Goal: Task Accomplishment & Management: Use online tool/utility

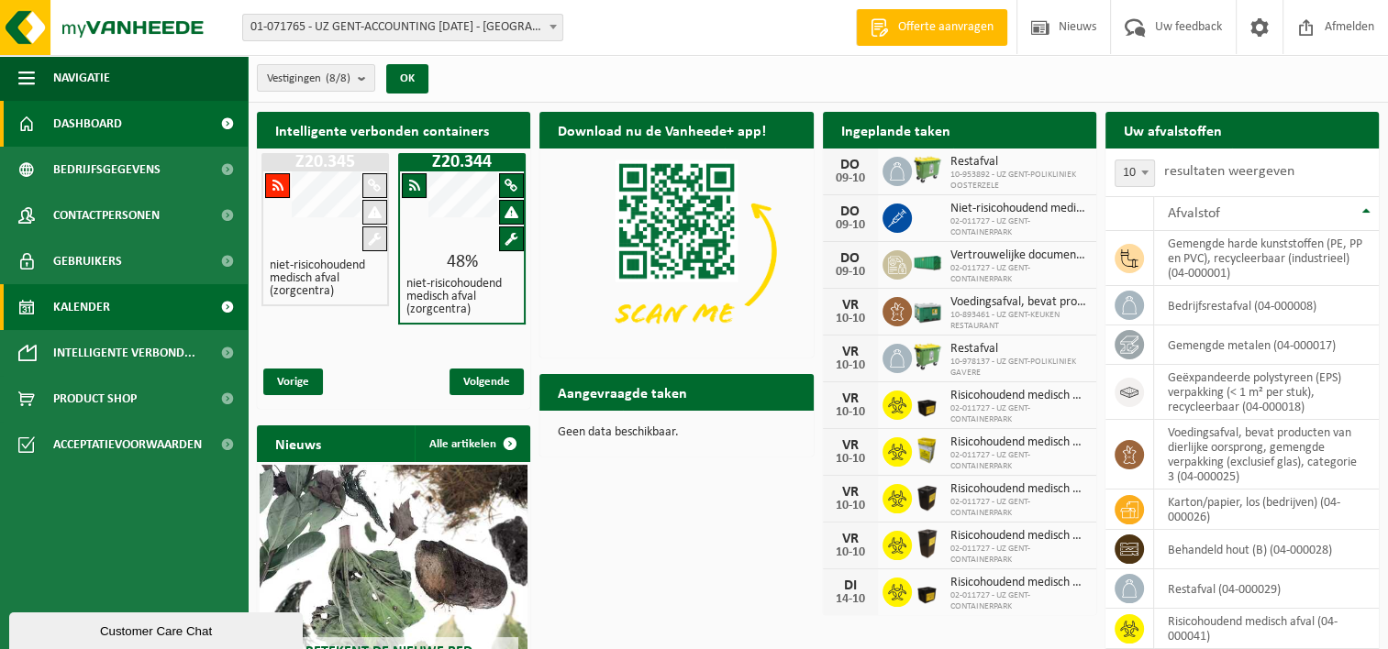
click at [121, 314] on link "Kalender" at bounding box center [124, 307] width 248 height 46
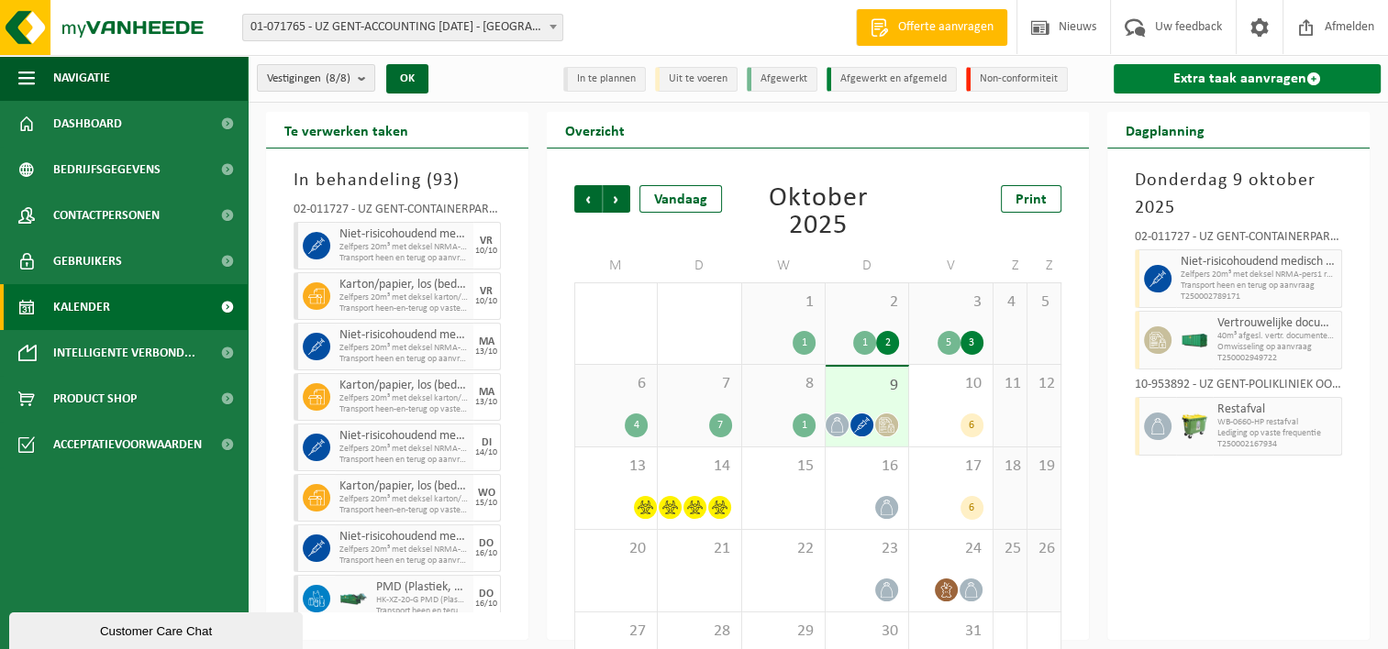
click at [1218, 84] on link "Extra taak aanvragen" at bounding box center [1246, 78] width 267 height 29
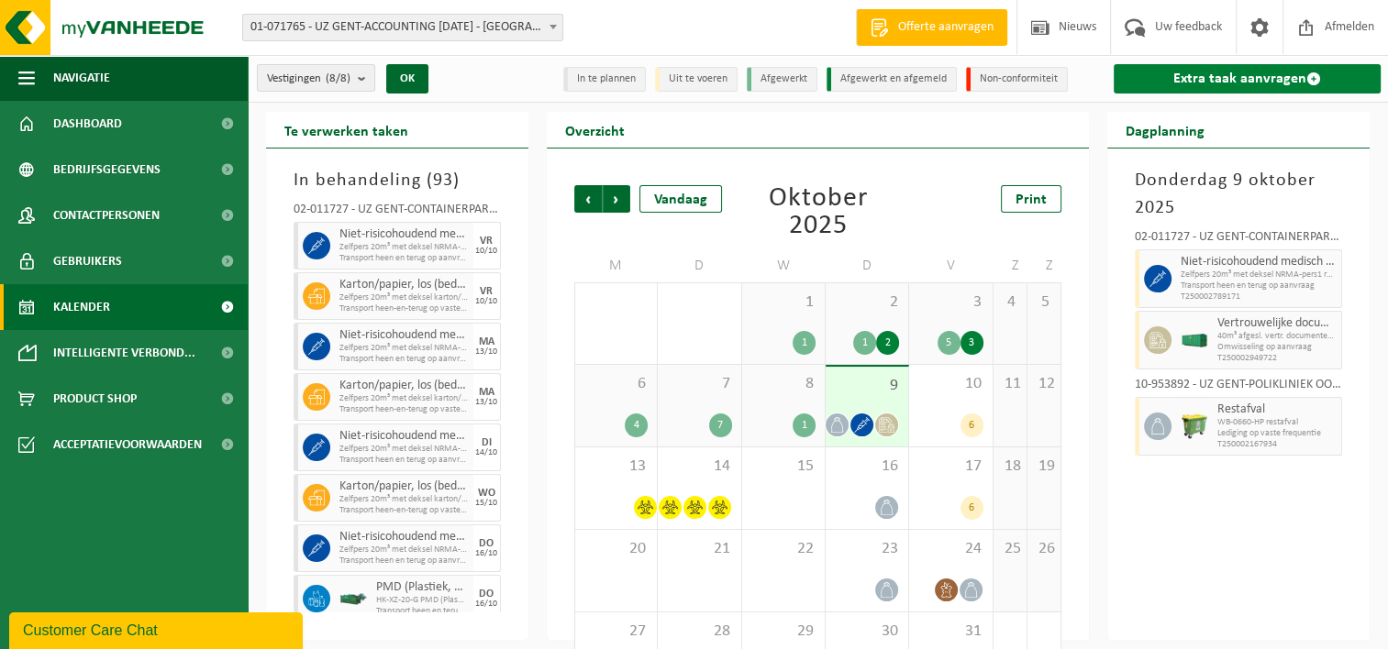
click at [1229, 79] on link "Extra taak aanvragen" at bounding box center [1246, 78] width 267 height 29
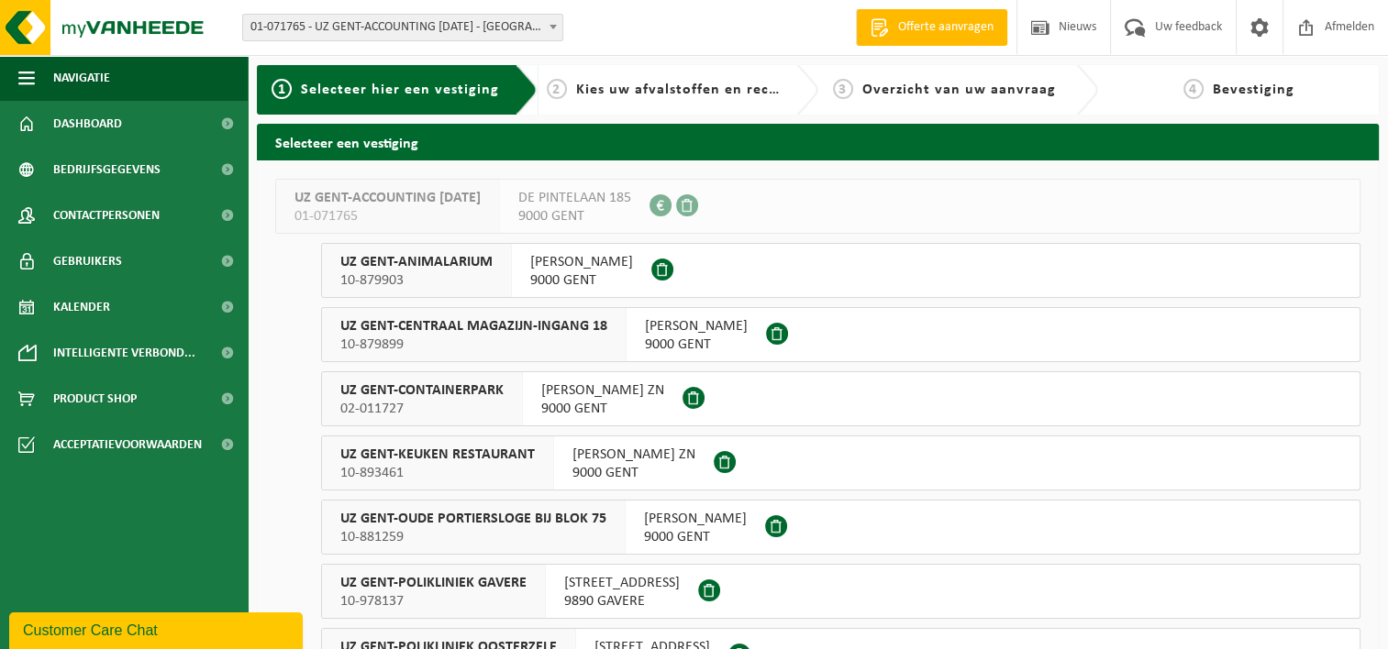
click at [446, 267] on span "UZ GENT-ANIMALARIUM" at bounding box center [416, 262] width 152 height 18
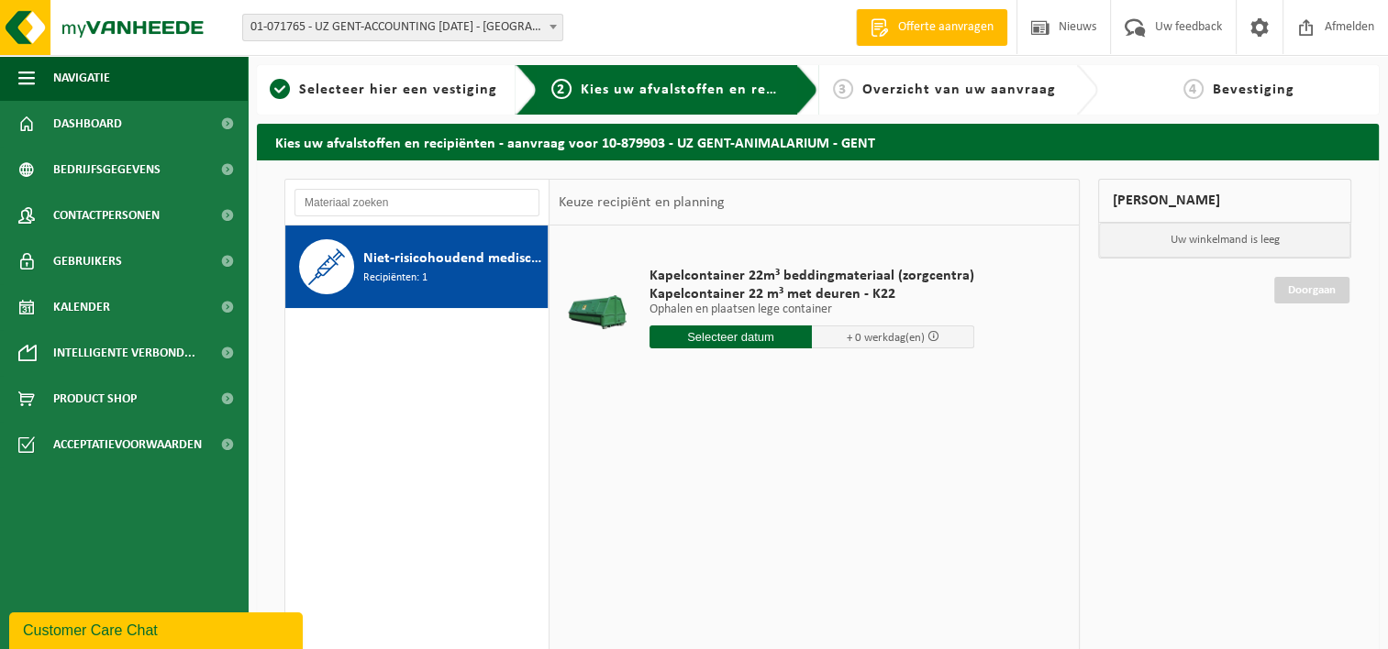
click at [751, 337] on input "text" at bounding box center [730, 337] width 162 height 23
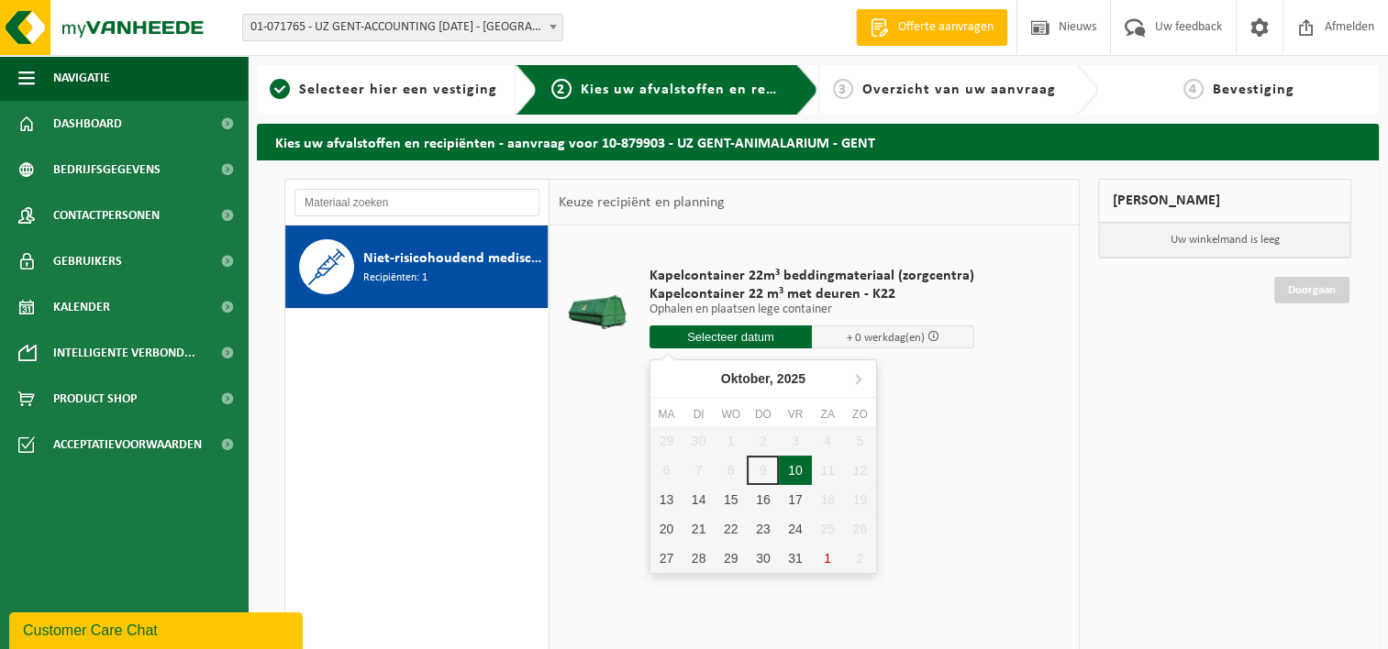
click at [801, 470] on div "10" at bounding box center [795, 470] width 32 height 29
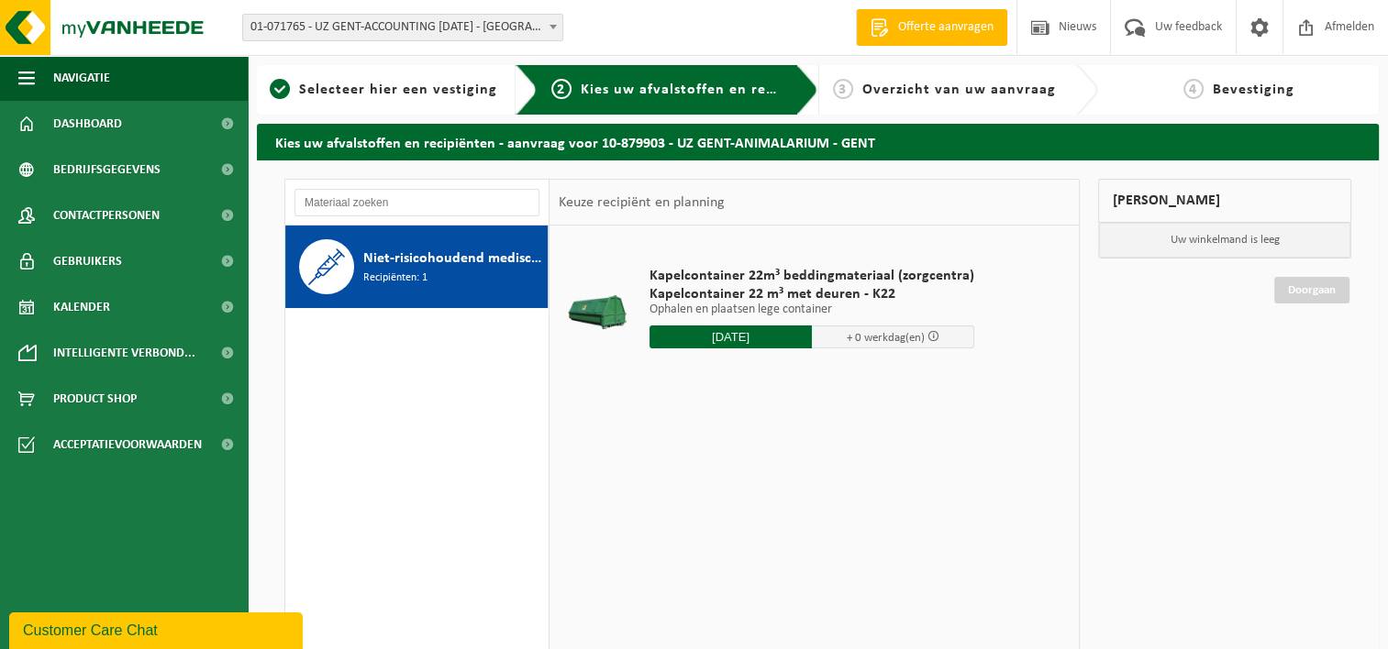
type input "Van 2025-10-10"
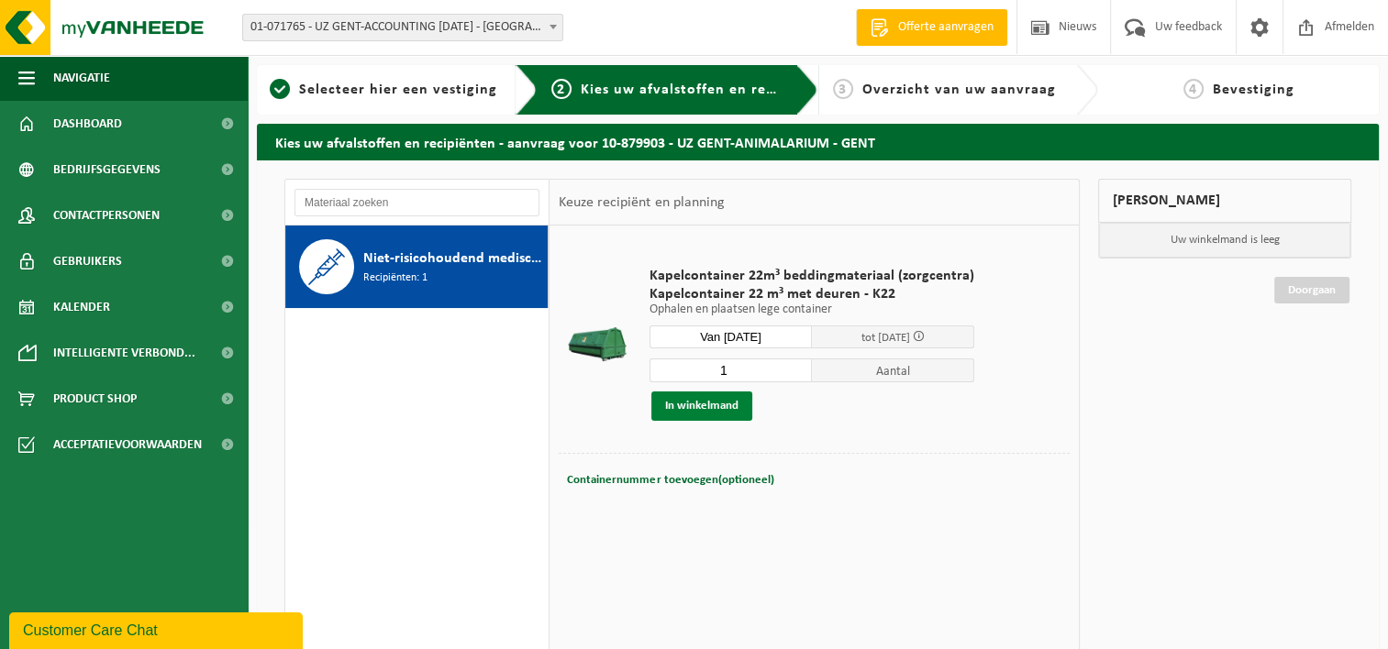
click at [711, 410] on button "In winkelmand" at bounding box center [701, 406] width 101 height 29
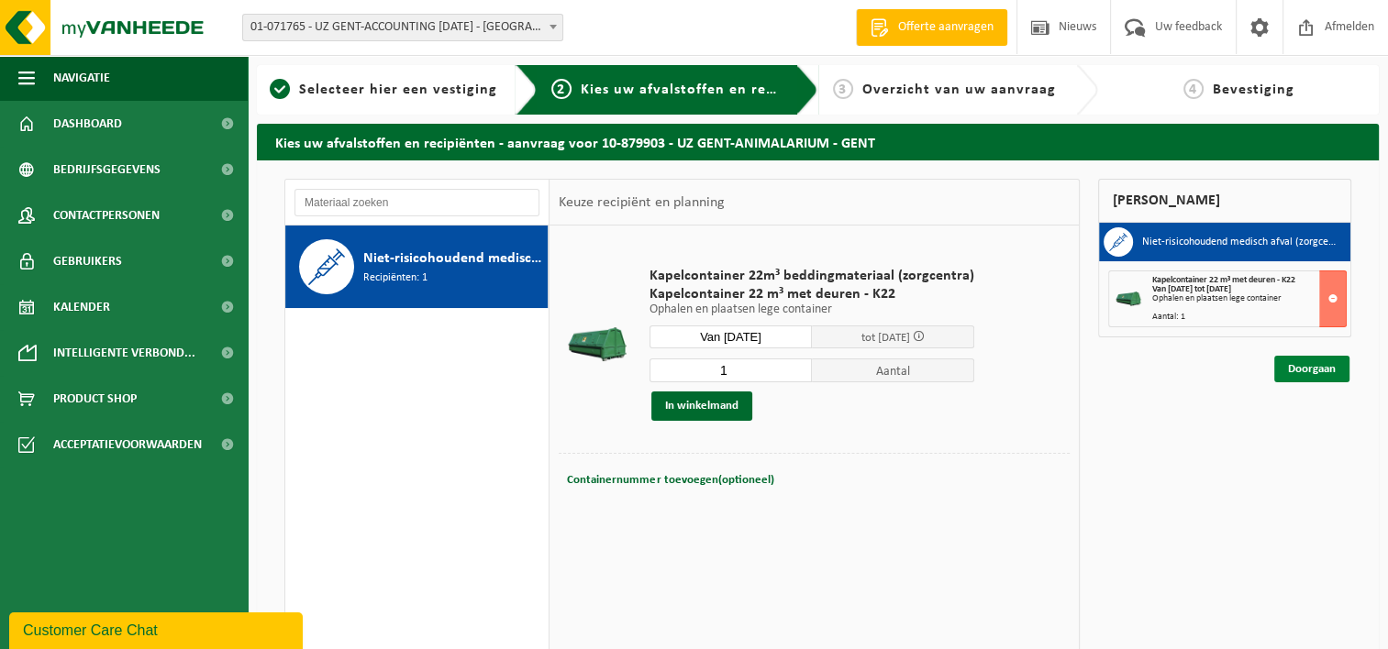
click at [1306, 364] on link "Doorgaan" at bounding box center [1311, 369] width 75 height 27
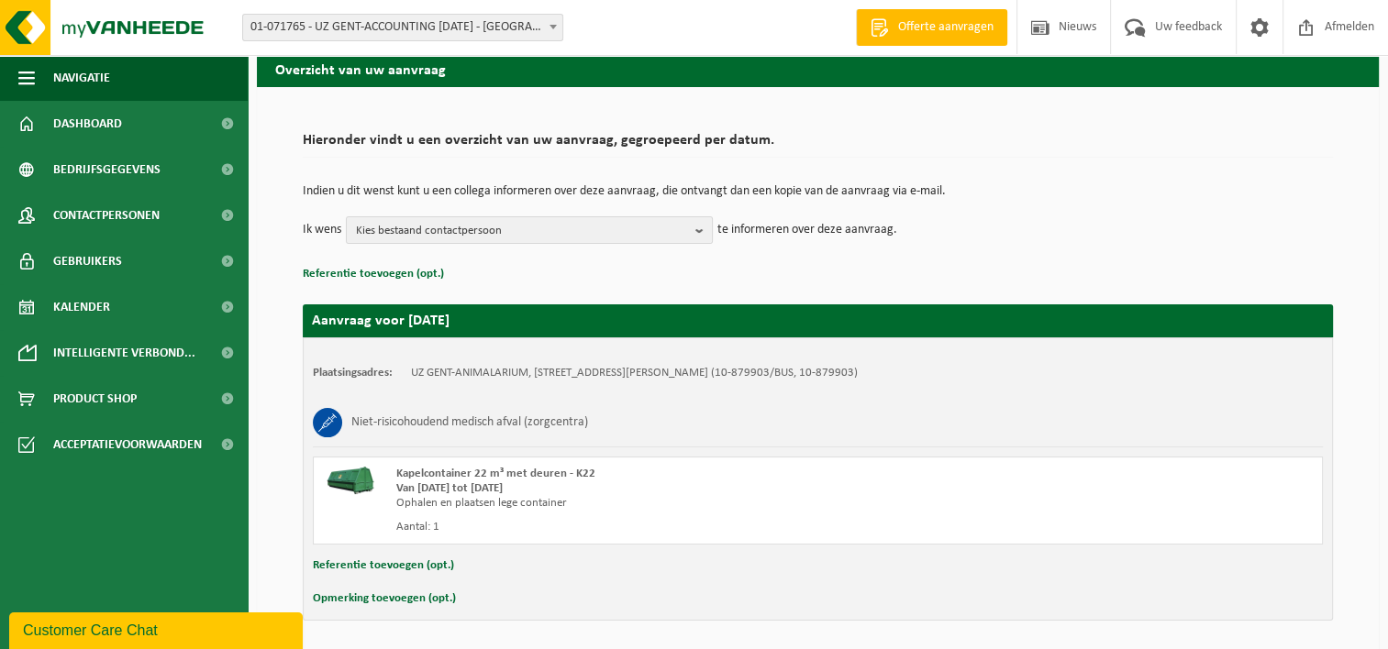
scroll to position [136, 0]
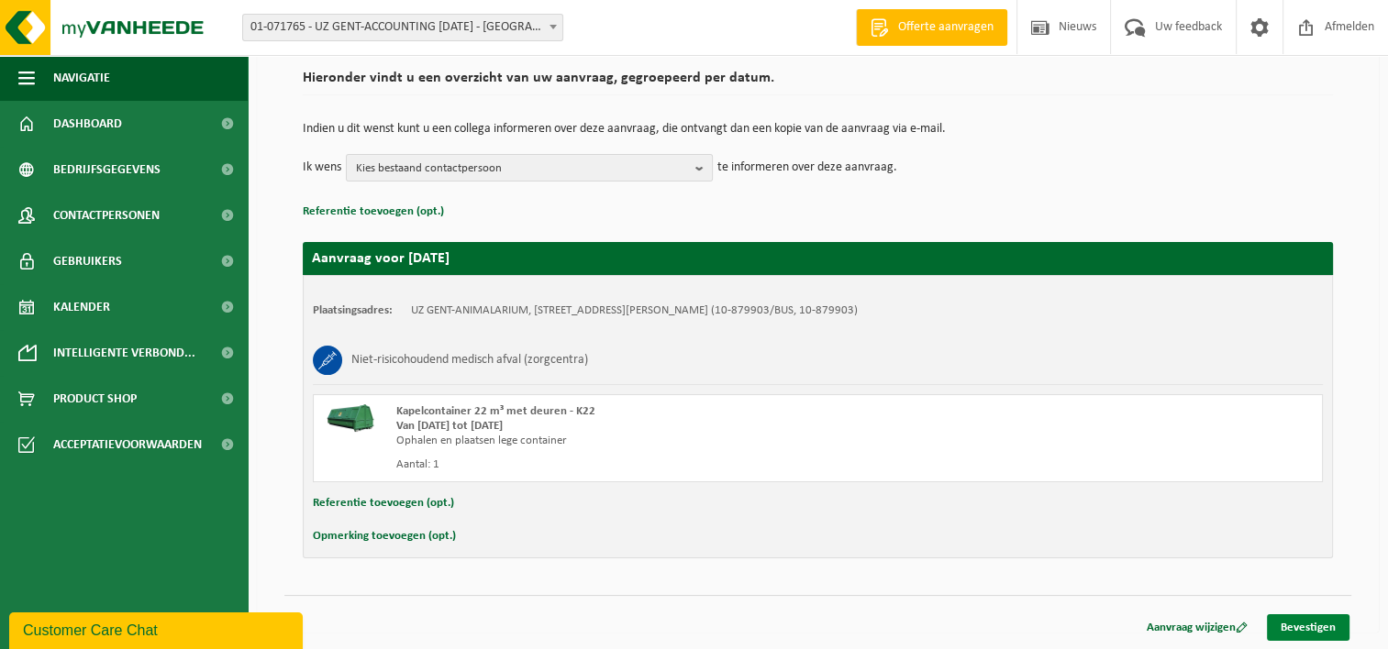
click at [1309, 627] on link "Bevestigen" at bounding box center [1307, 627] width 83 height 27
